Goal: Task Accomplishment & Management: Use online tool/utility

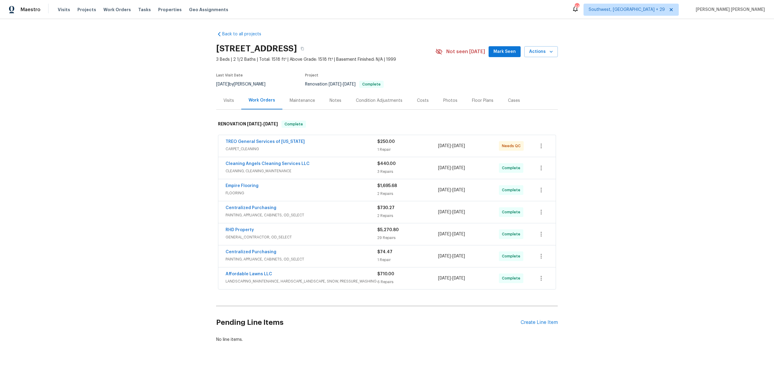
click at [116, 11] on span "Work Orders" at bounding box center [117, 10] width 28 height 6
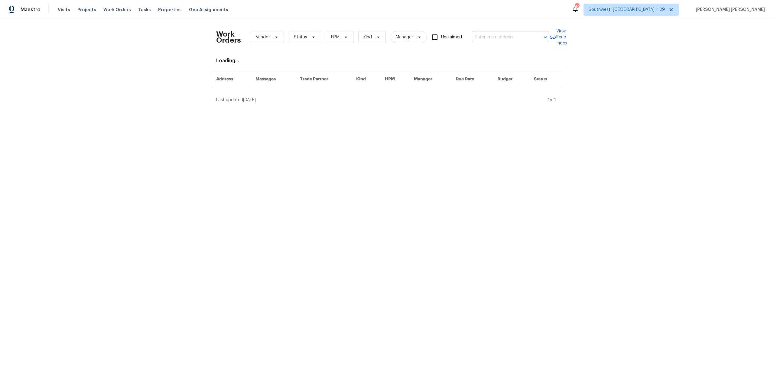
click at [488, 37] on input "text" at bounding box center [502, 37] width 60 height 9
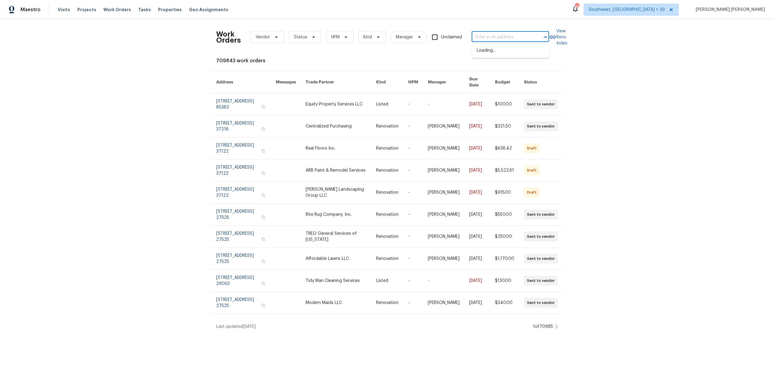
paste input "[STREET_ADDRESS][PERSON_NAME][PERSON_NAME]"
type input "[STREET_ADDRESS][PERSON_NAME][PERSON_NAME]"
click at [492, 50] on li "[STREET_ADDRESS][PERSON_NAME][PERSON_NAME]" at bounding box center [510, 54] width 77 height 16
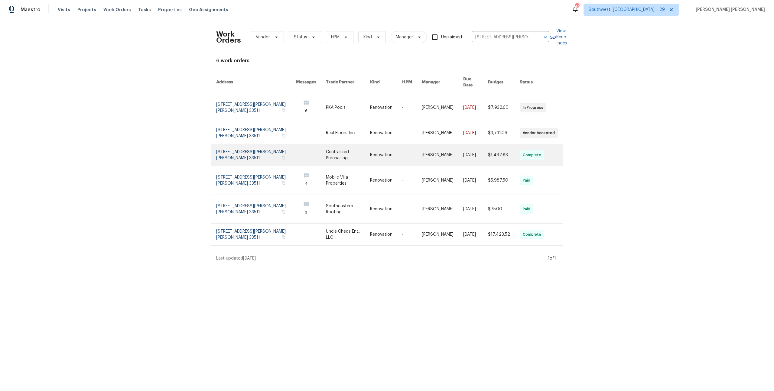
click at [459, 156] on td "[DATE]" at bounding box center [471, 155] width 25 height 22
click at [449, 154] on link at bounding box center [442, 155] width 41 height 22
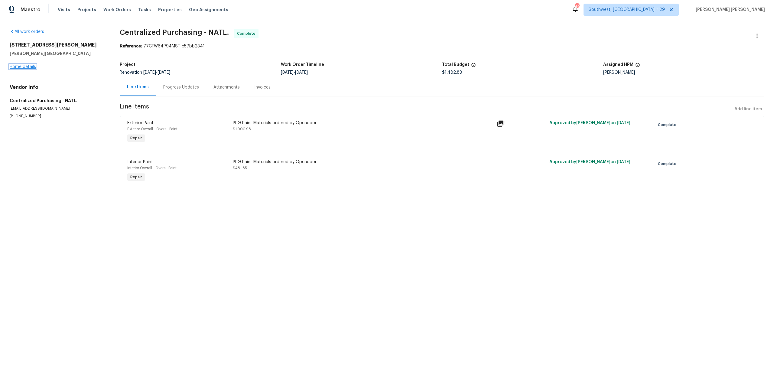
click at [30, 67] on link "Home details" at bounding box center [23, 67] width 26 height 4
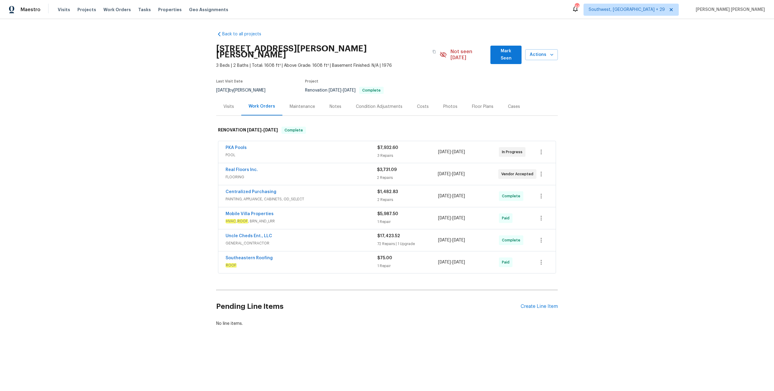
click at [194, 137] on div "Back to all projects [STREET_ADDRESS][PERSON_NAME] 3 Beds | 2 Baths | Total: 16…" at bounding box center [387, 193] width 774 height 349
click at [224, 98] on div "Visits" at bounding box center [228, 107] width 25 height 18
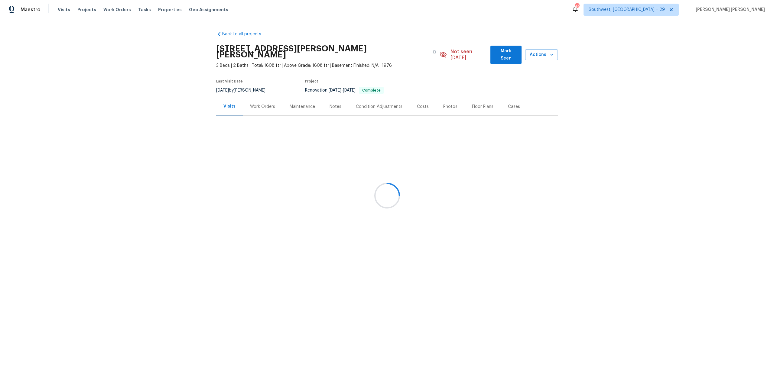
click at [228, 101] on div at bounding box center [387, 195] width 774 height 391
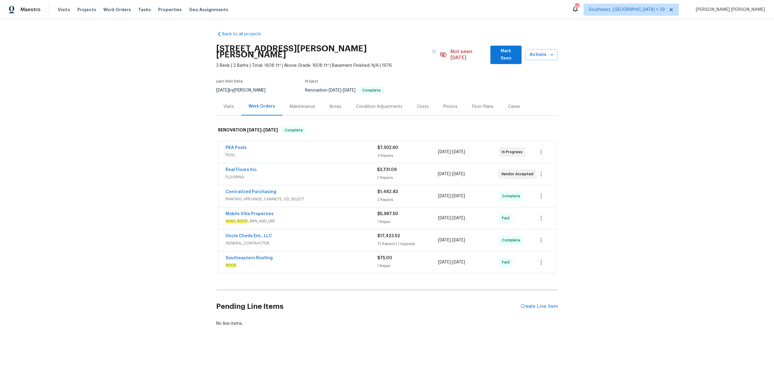
click at [332, 263] on div "Southeastern Roofing ROOF" at bounding box center [302, 262] width 152 height 15
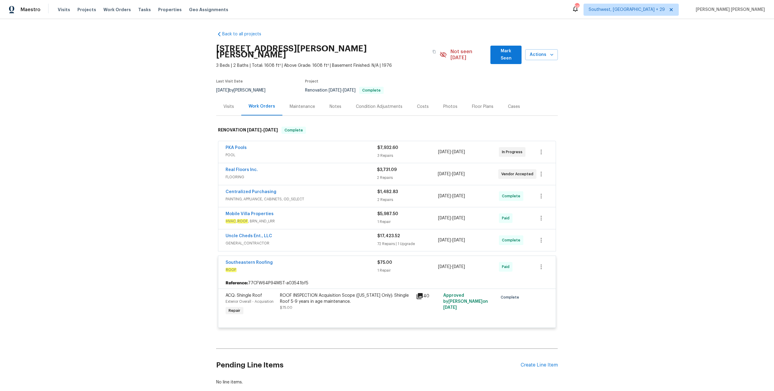
click at [358, 240] on span "GENERAL_CONTRACTOR" at bounding box center [302, 243] width 152 height 6
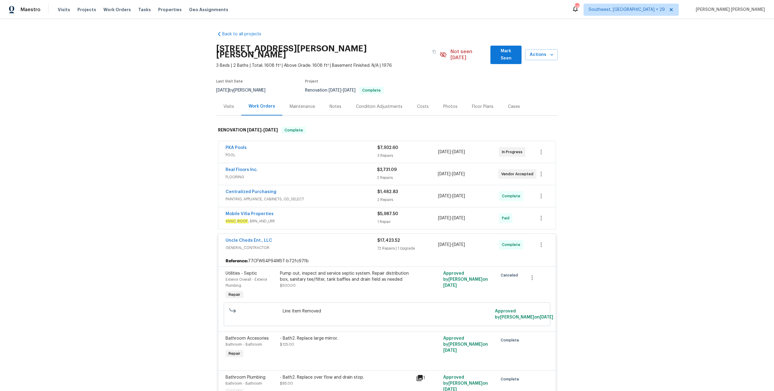
click at [370, 212] on div "Mobile Villa Properties" at bounding box center [302, 214] width 152 height 7
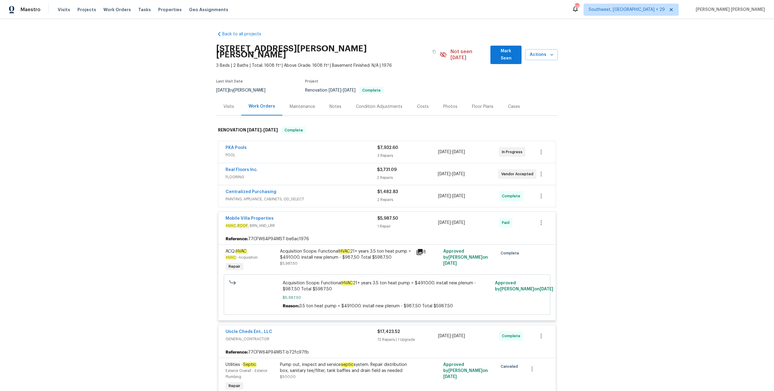
click at [370, 196] on span "PAINTING, APPLIANCE, CABINETS, OD_SELECT" at bounding box center [302, 199] width 152 height 6
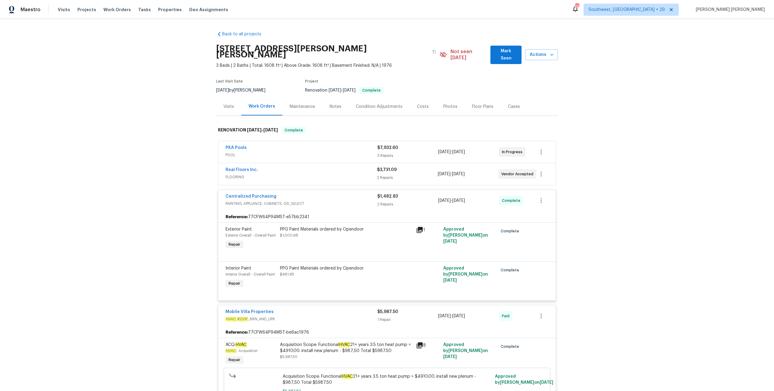
click at [367, 174] on span "FLOORING" at bounding box center [302, 177] width 152 height 6
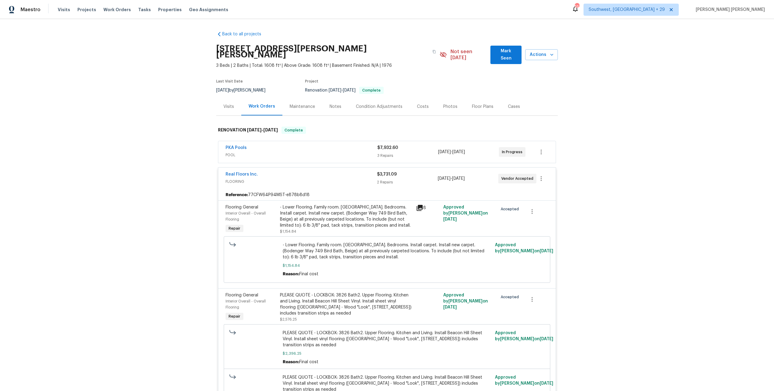
click at [338, 152] on span "POOL" at bounding box center [302, 155] width 152 height 6
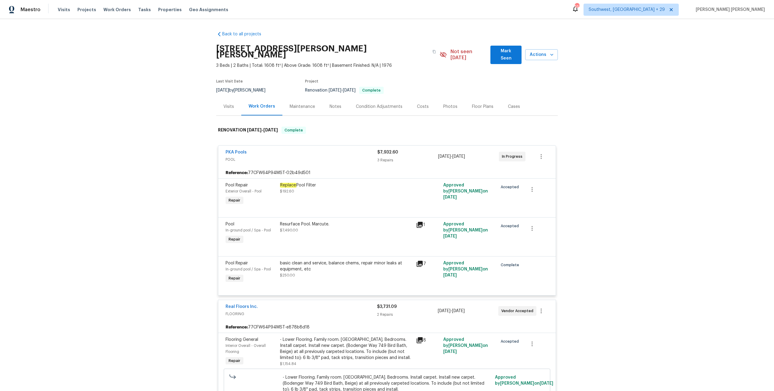
scroll to position [21, 0]
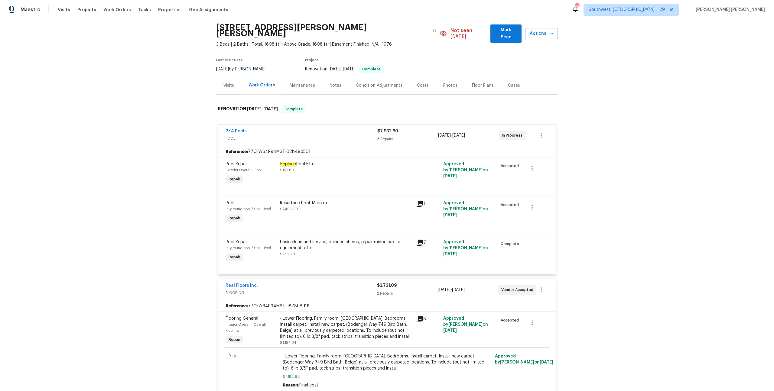
click at [345, 136] on span "POOL" at bounding box center [302, 139] width 152 height 6
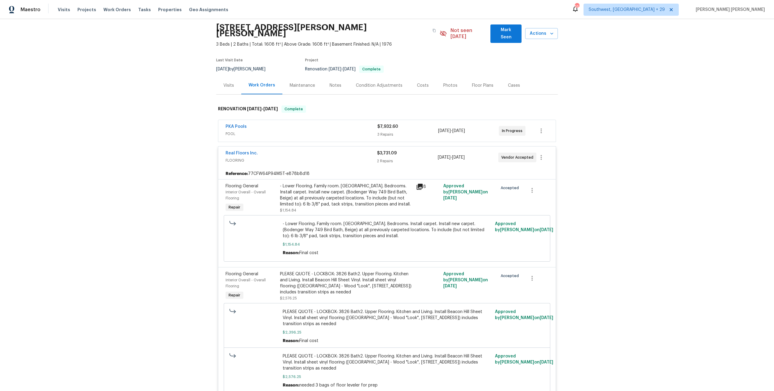
scroll to position [39, 0]
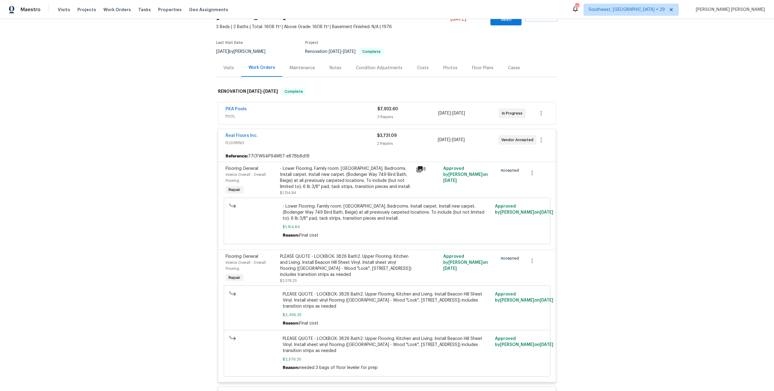
click at [345, 140] on span "FLOORING" at bounding box center [302, 143] width 152 height 6
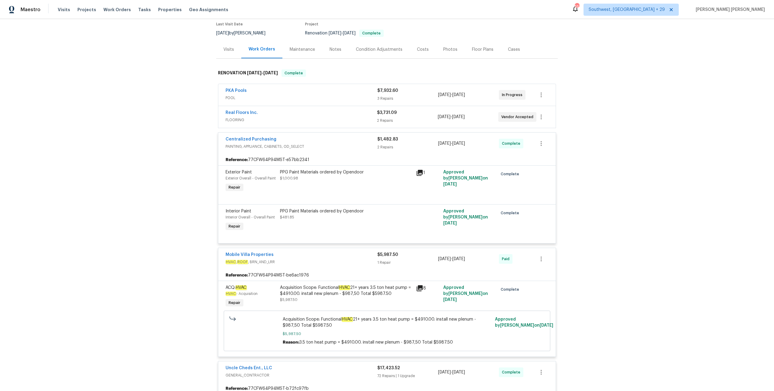
scroll to position [57, 0]
click at [345, 136] on div "Centralized Purchasing" at bounding box center [302, 139] width 152 height 7
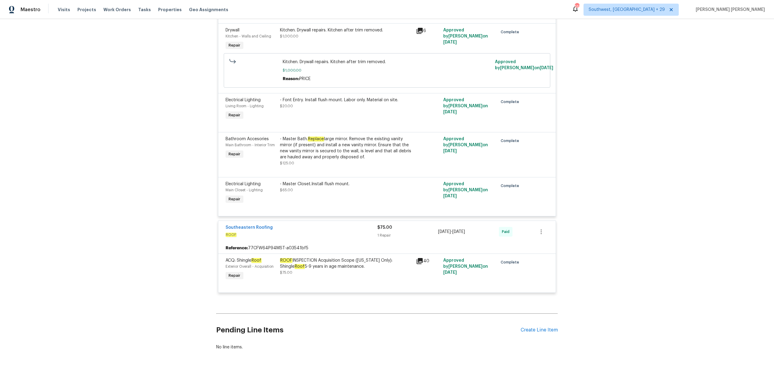
scroll to position [3721, 0]
